Goal: Information Seeking & Learning: Learn about a topic

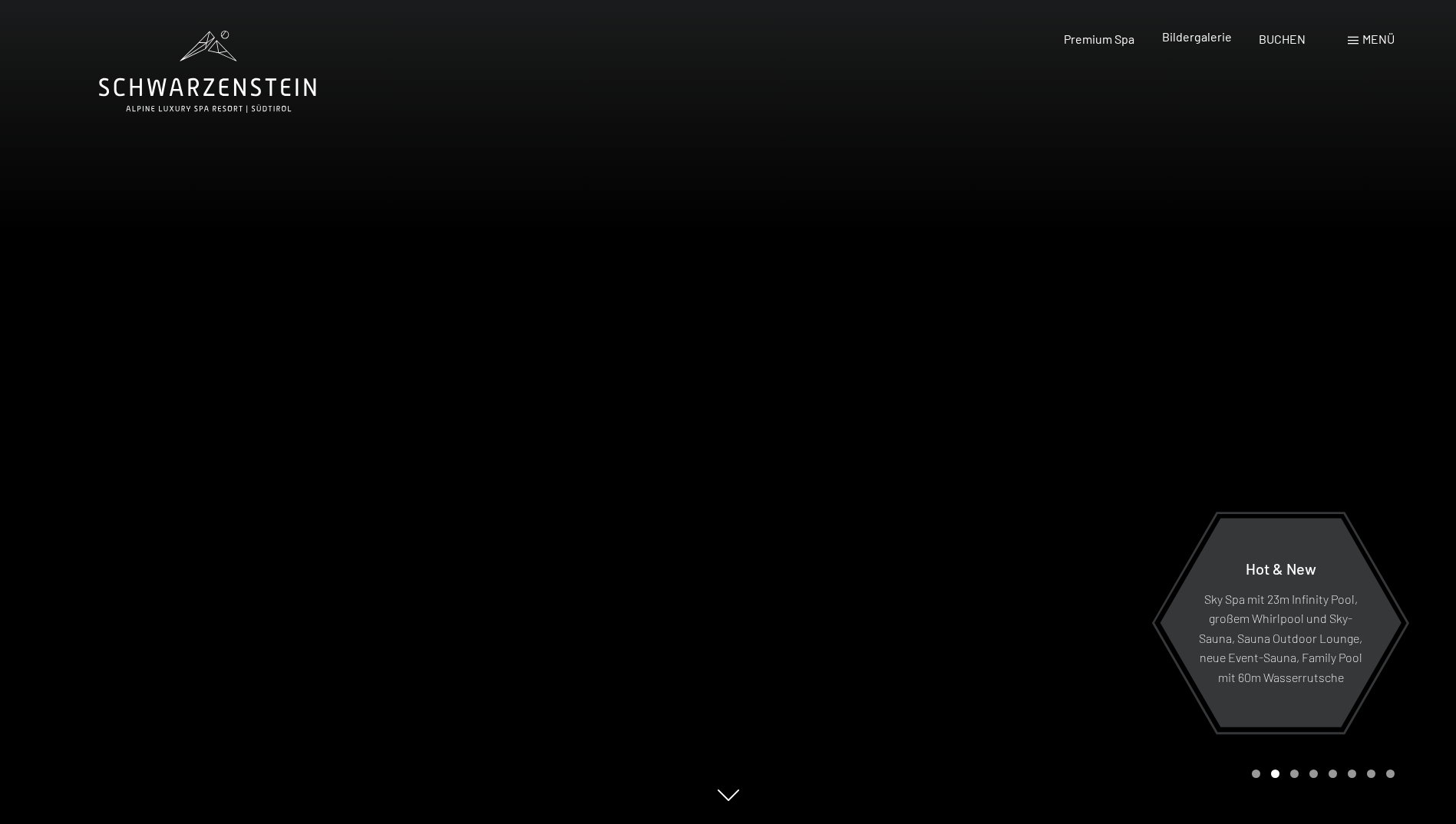
click at [1190, 31] on span "Bildergalerie" at bounding box center [1197, 36] width 69 height 14
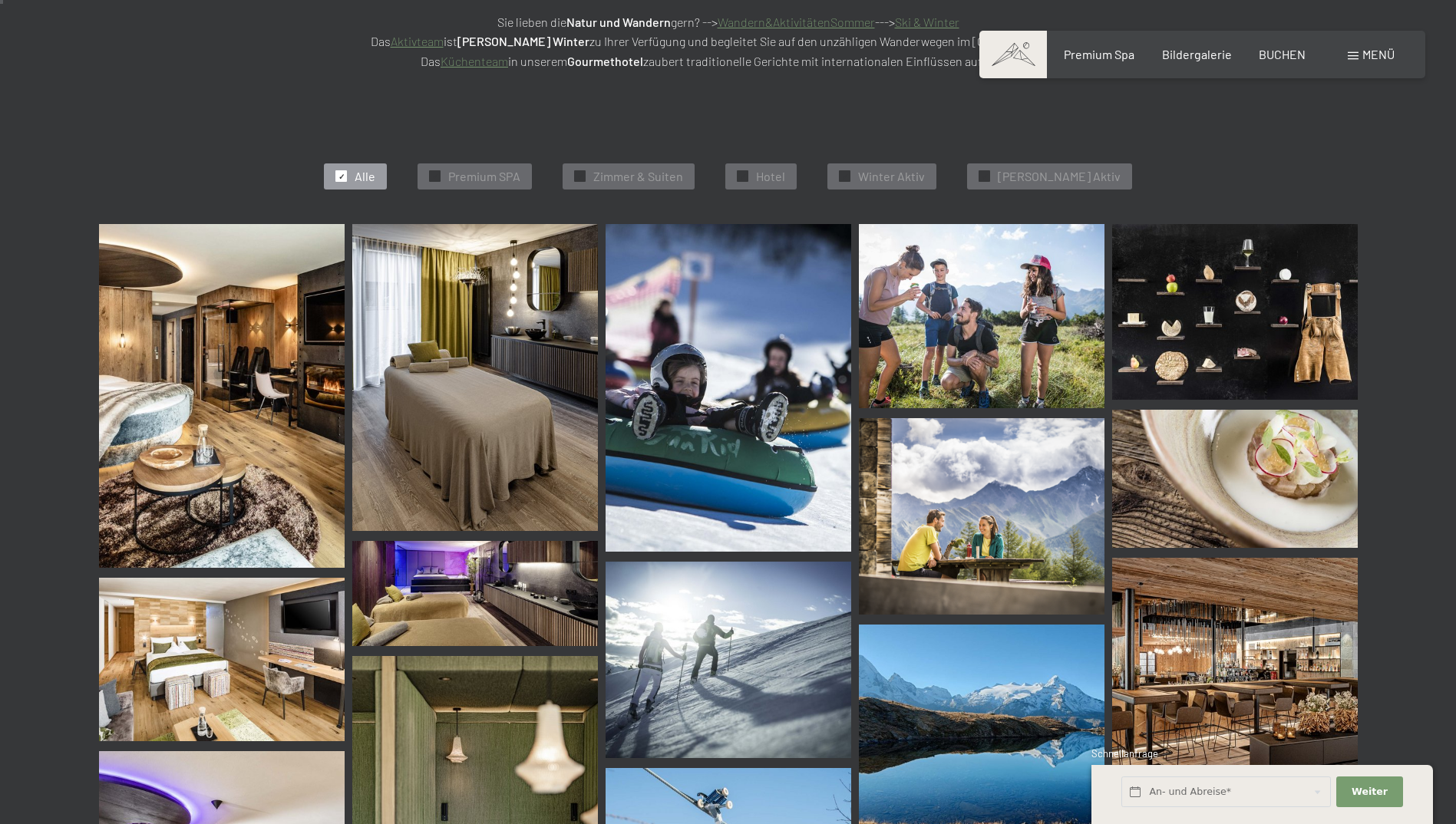
scroll to position [384, 0]
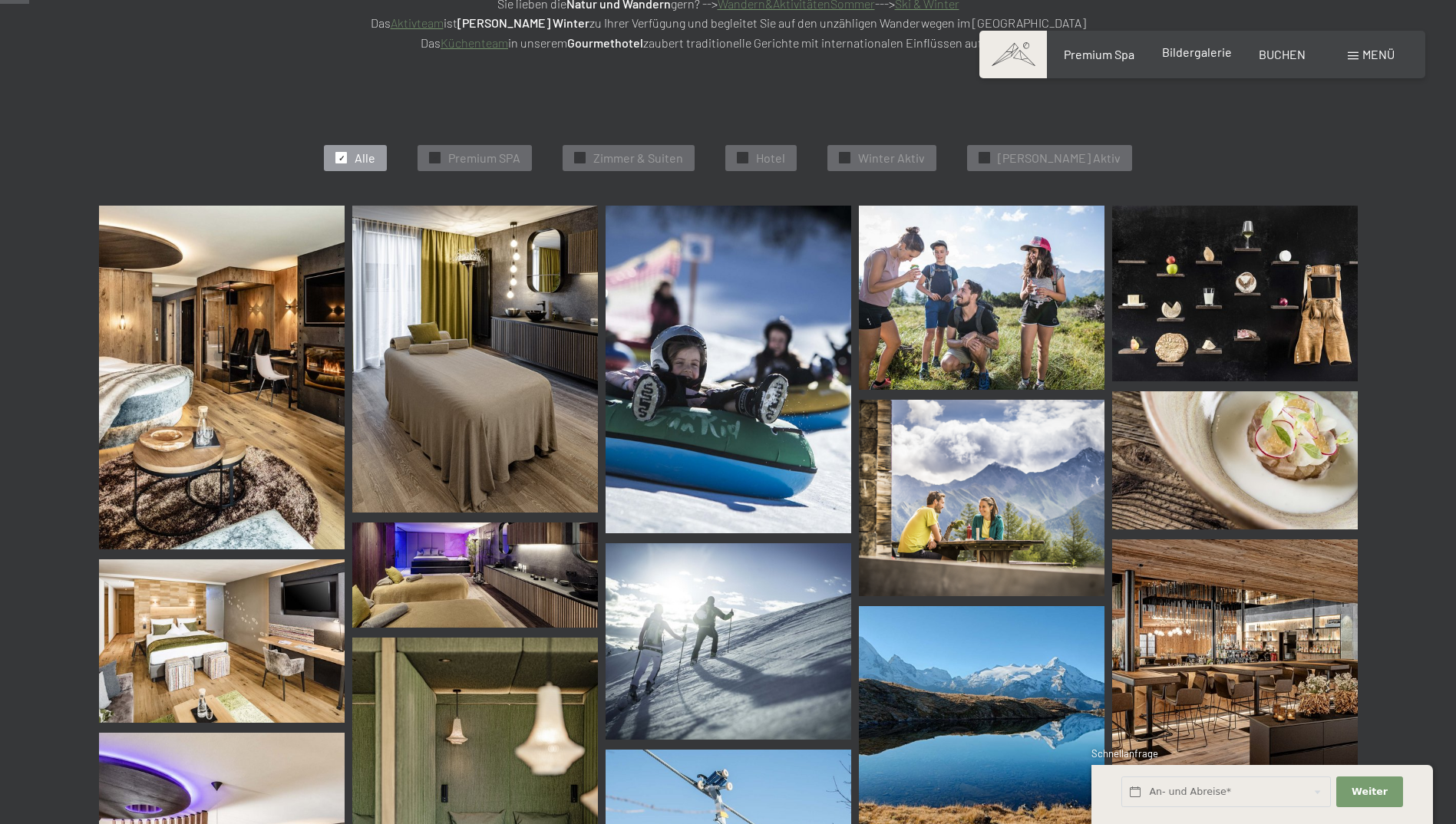
click at [1211, 51] on span "Bildergalerie" at bounding box center [1197, 51] width 69 height 14
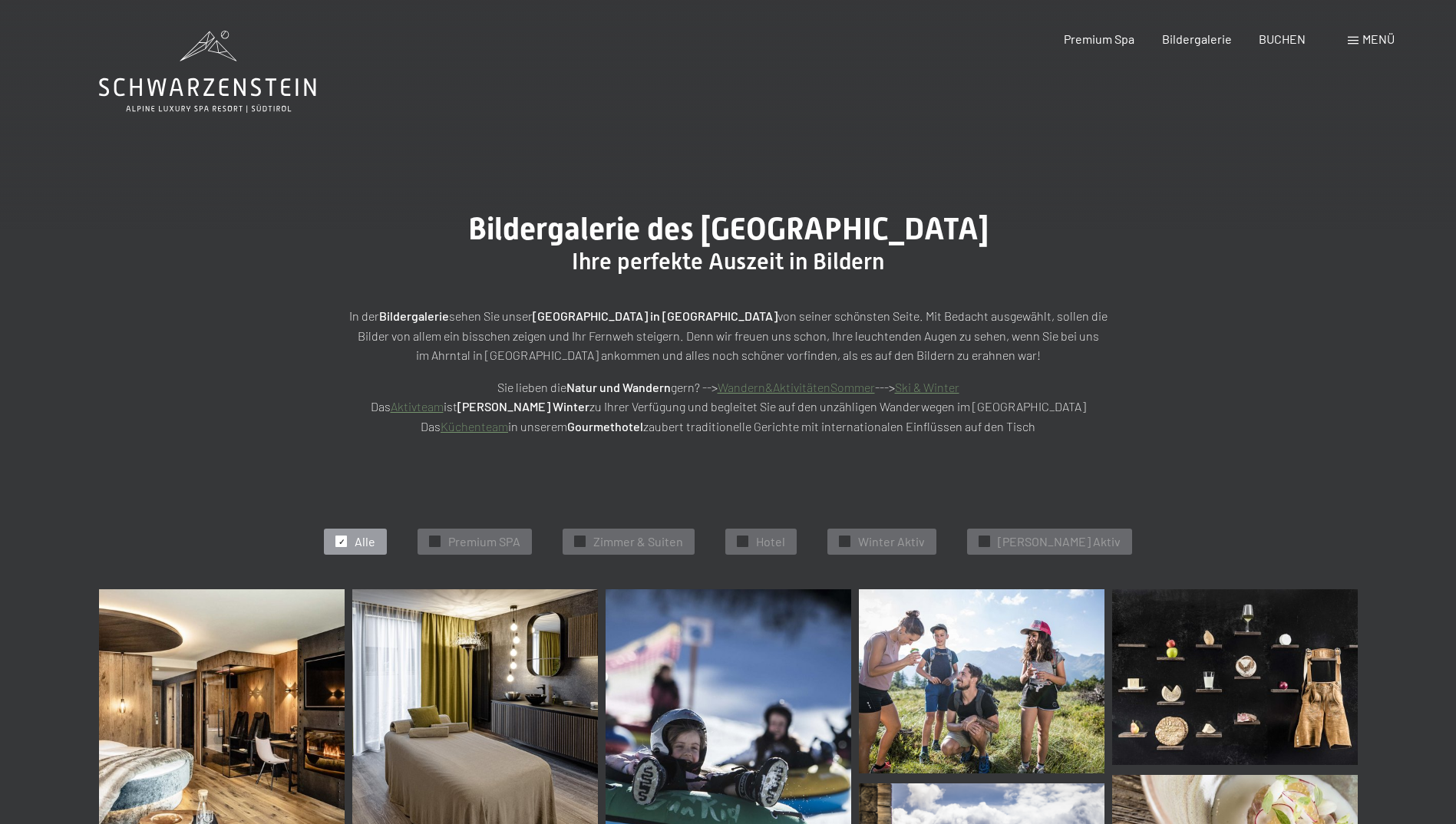
click at [1363, 31] on div "Buchen Anfragen Premium Spa Bildergalerie BUCHEN Menü DE IT EN Gutschein Bilder…" at bounding box center [1202, 40] width 384 height 17
click at [1363, 43] on span "Menü" at bounding box center [1378, 39] width 32 height 14
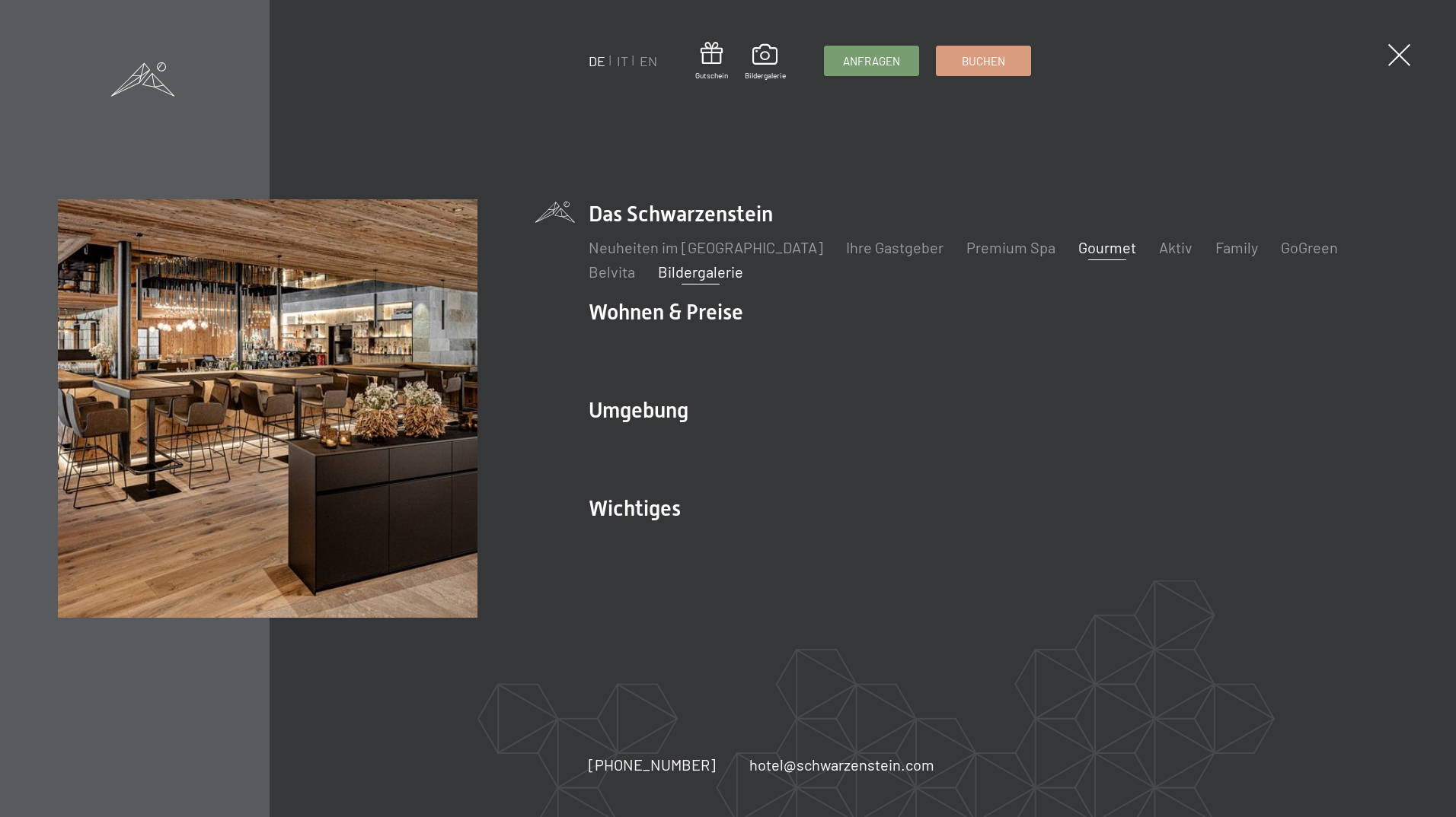
click at [1078, 242] on link "Gourmet" at bounding box center [1107, 247] width 58 height 18
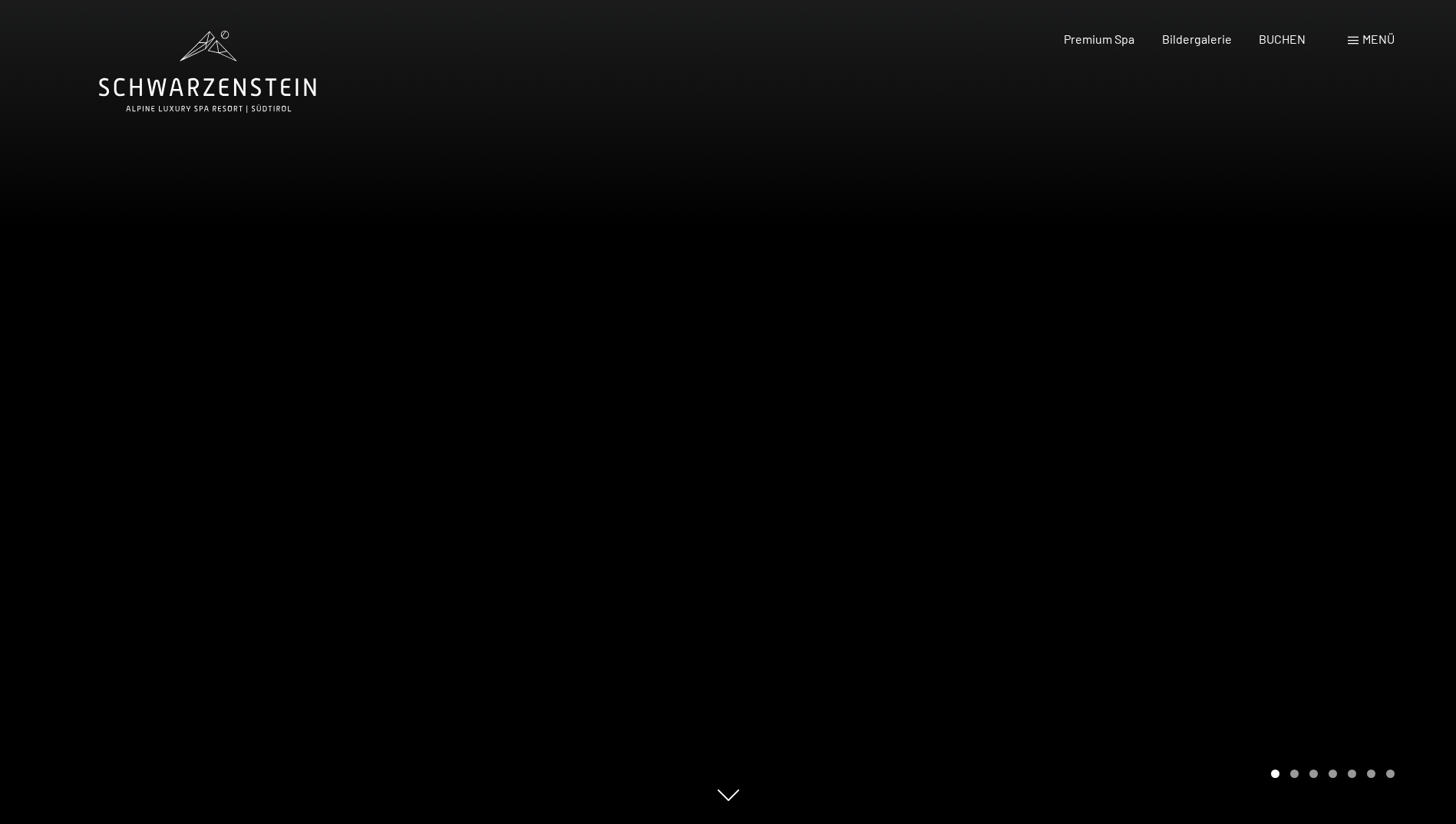
click at [1288, 478] on div at bounding box center [1093, 412] width 728 height 824
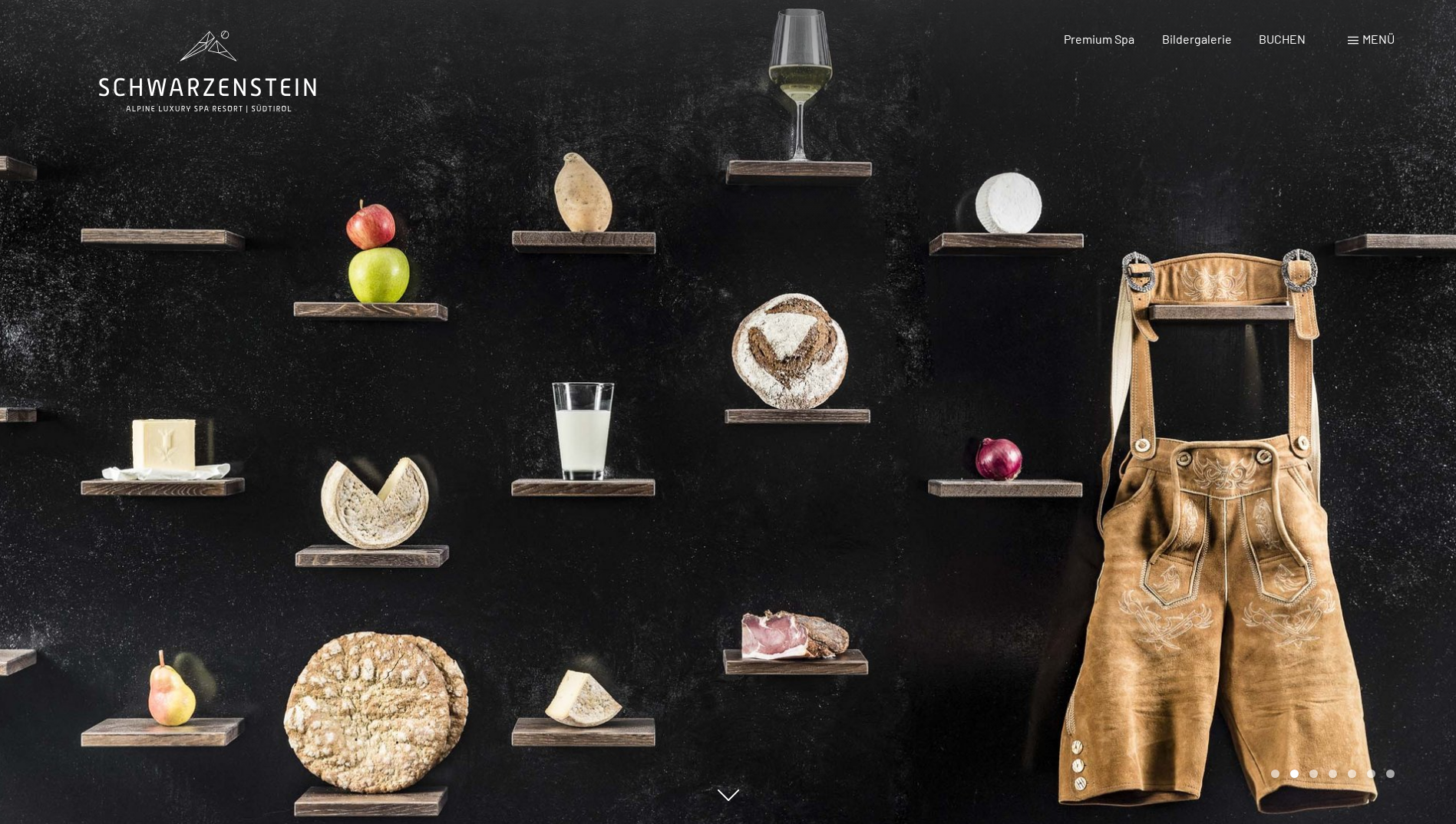
click at [1288, 481] on div at bounding box center [1093, 412] width 728 height 824
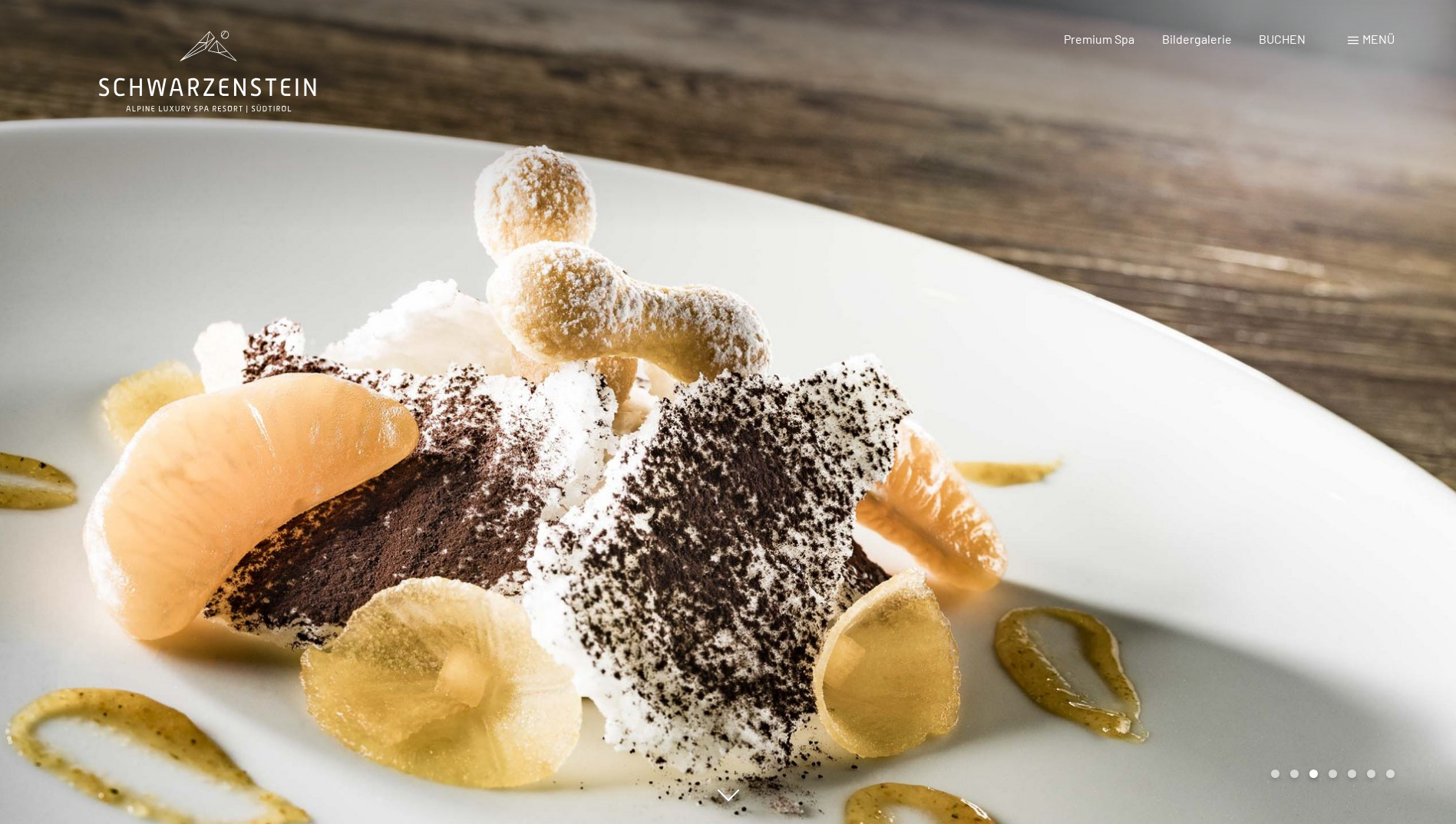
click at [1288, 481] on div at bounding box center [1093, 412] width 728 height 824
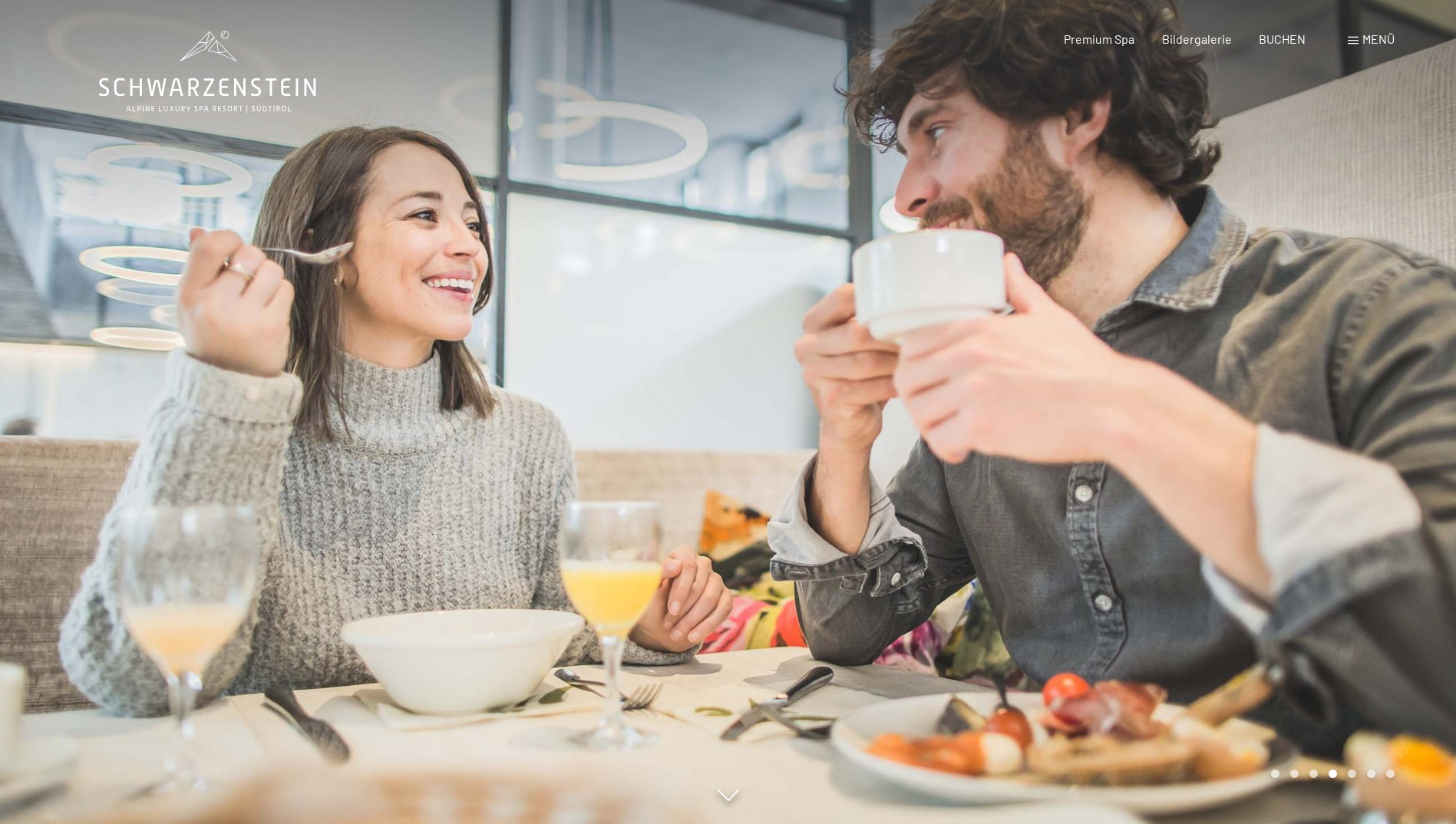
click at [1288, 481] on div at bounding box center [1093, 412] width 728 height 824
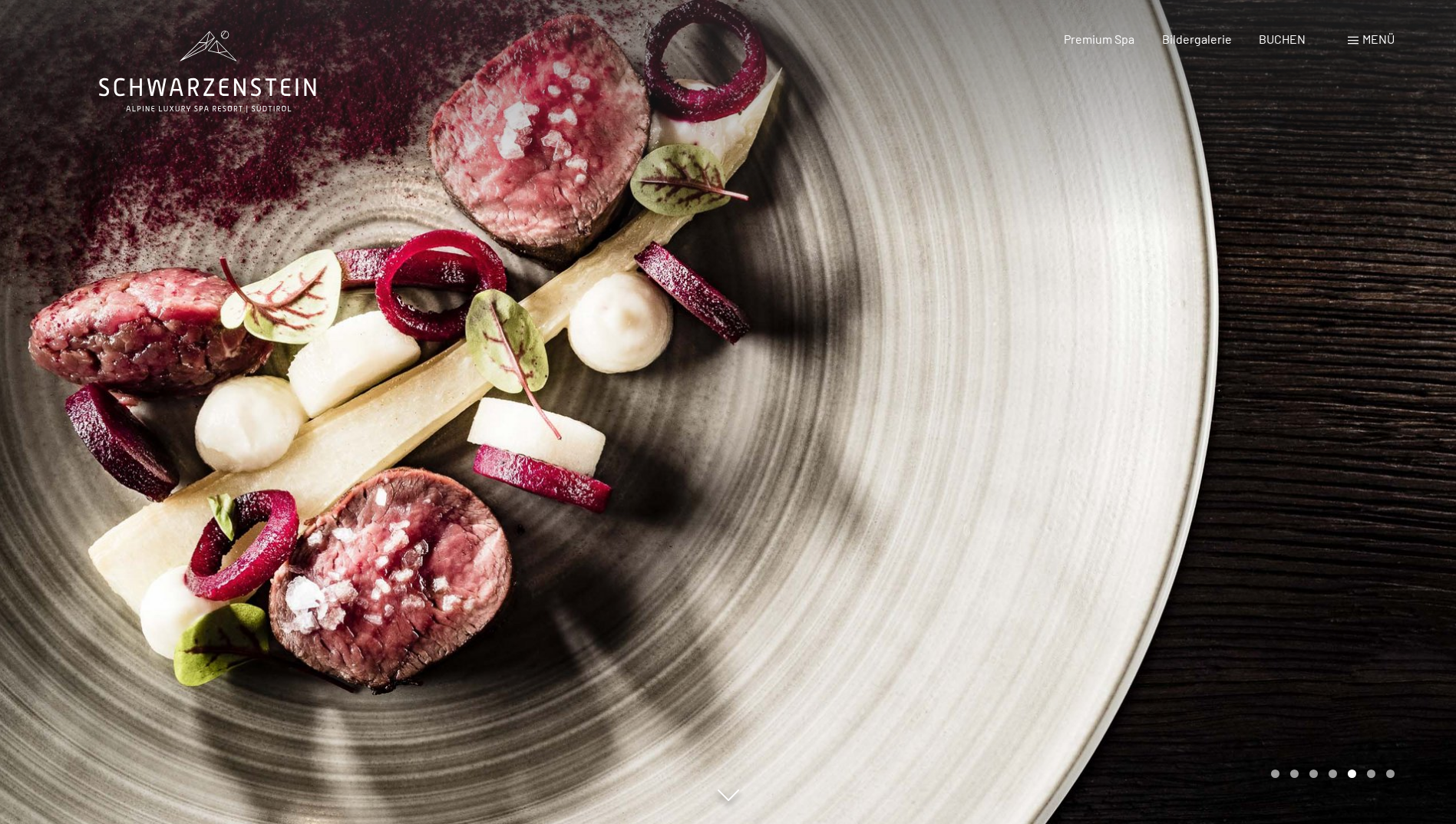
click at [1288, 481] on div at bounding box center [1093, 412] width 728 height 824
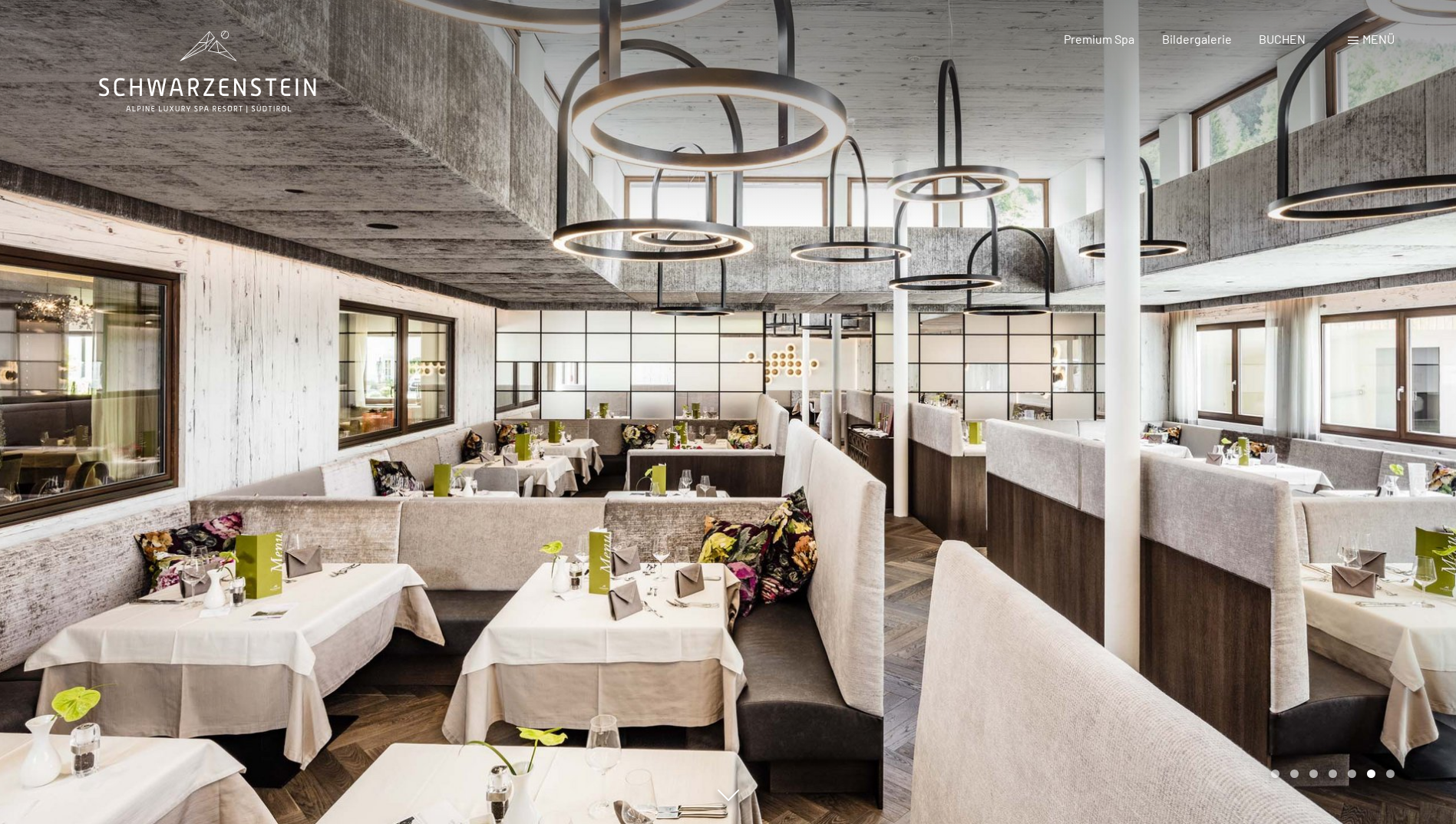
click at [1291, 478] on div at bounding box center [1093, 412] width 728 height 824
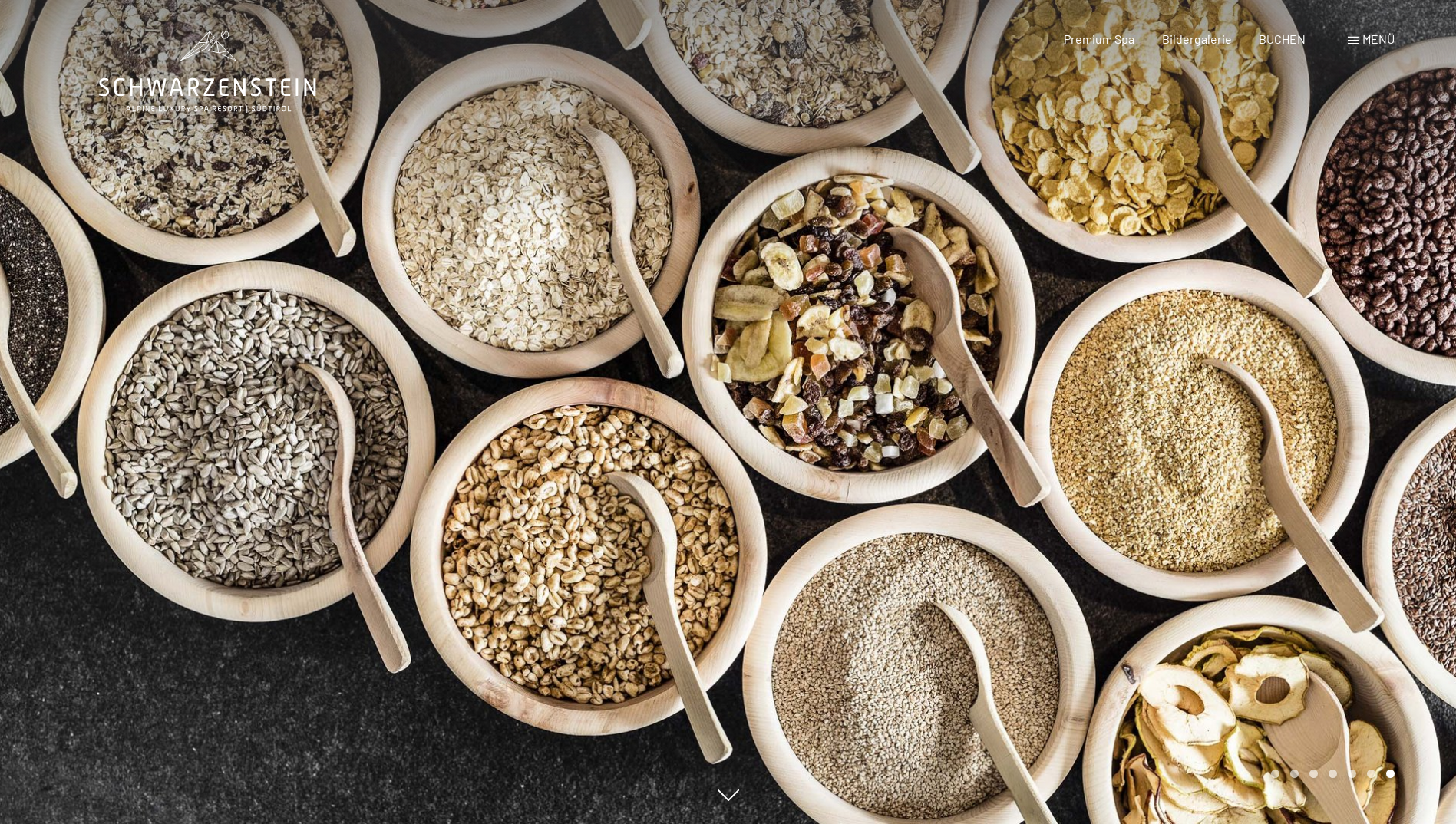
click at [1294, 477] on div at bounding box center [1093, 412] width 728 height 824
